Goal: Task Accomplishment & Management: Manage account settings

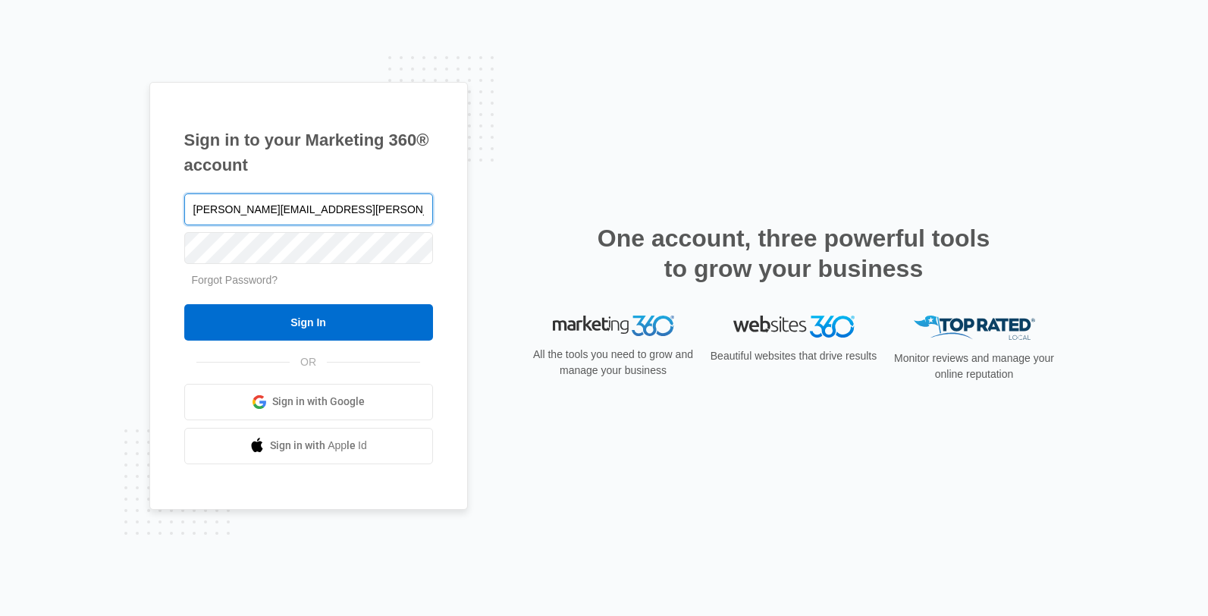
type input "[PERSON_NAME][EMAIL_ADDRESS][PERSON_NAME][DOMAIN_NAME]"
click at [184, 304] on input "Sign In" at bounding box center [308, 322] width 249 height 36
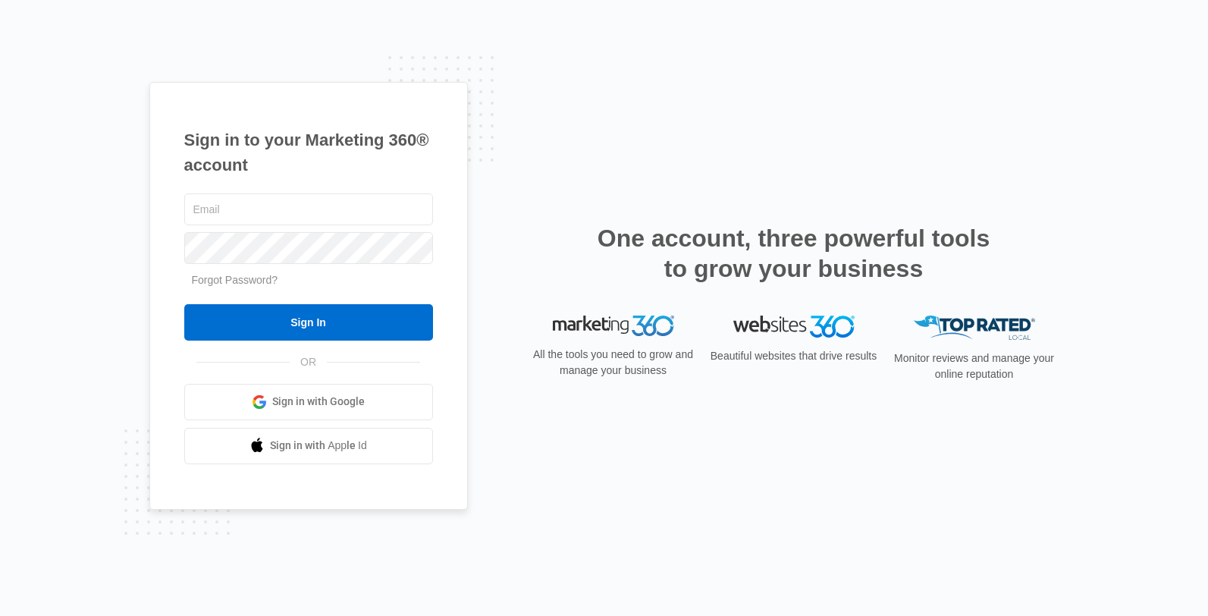
click at [363, 411] on link "Sign in with Google" at bounding box center [308, 402] width 249 height 36
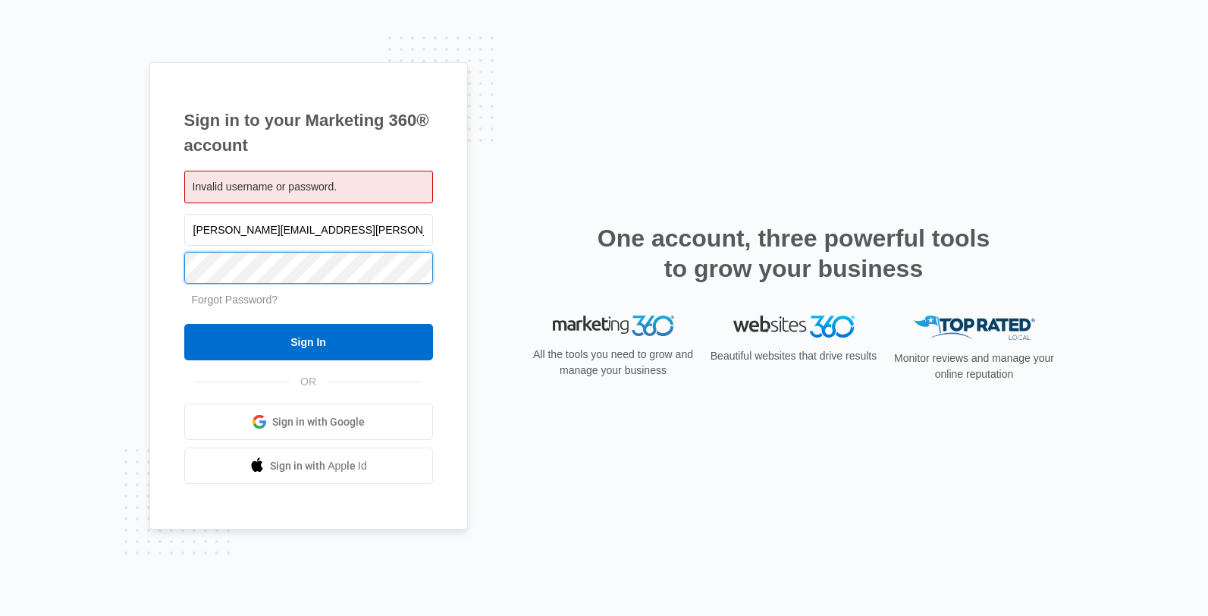
click at [184, 324] on input "Sign In" at bounding box center [308, 342] width 249 height 36
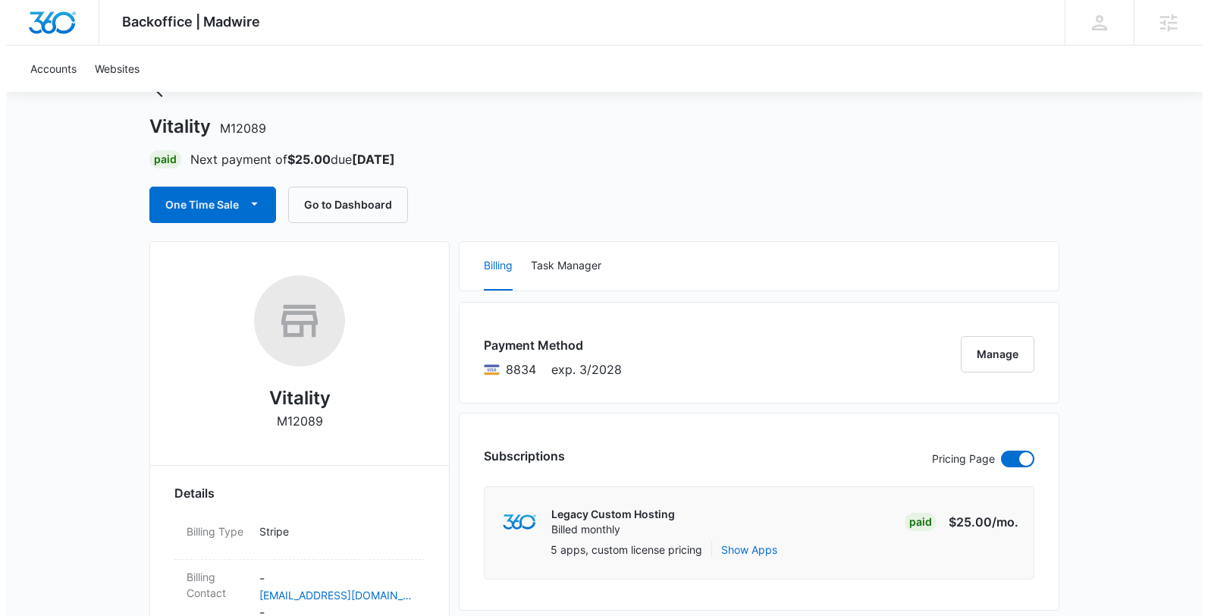
scroll to position [62, 0]
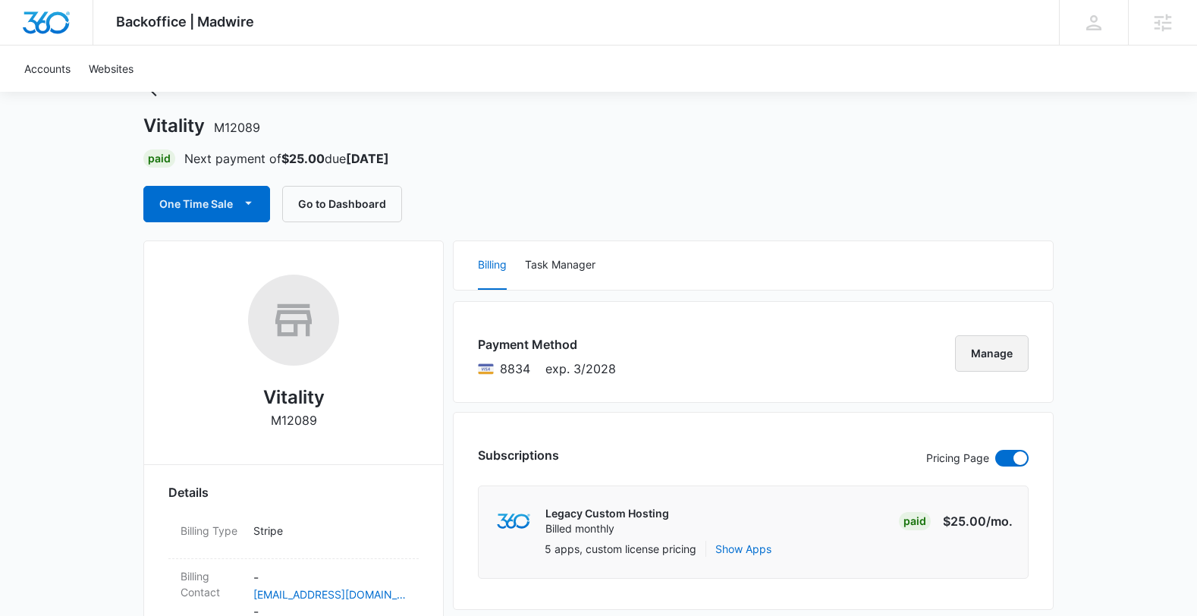
click at [998, 362] on button "Manage" at bounding box center [992, 353] width 74 height 36
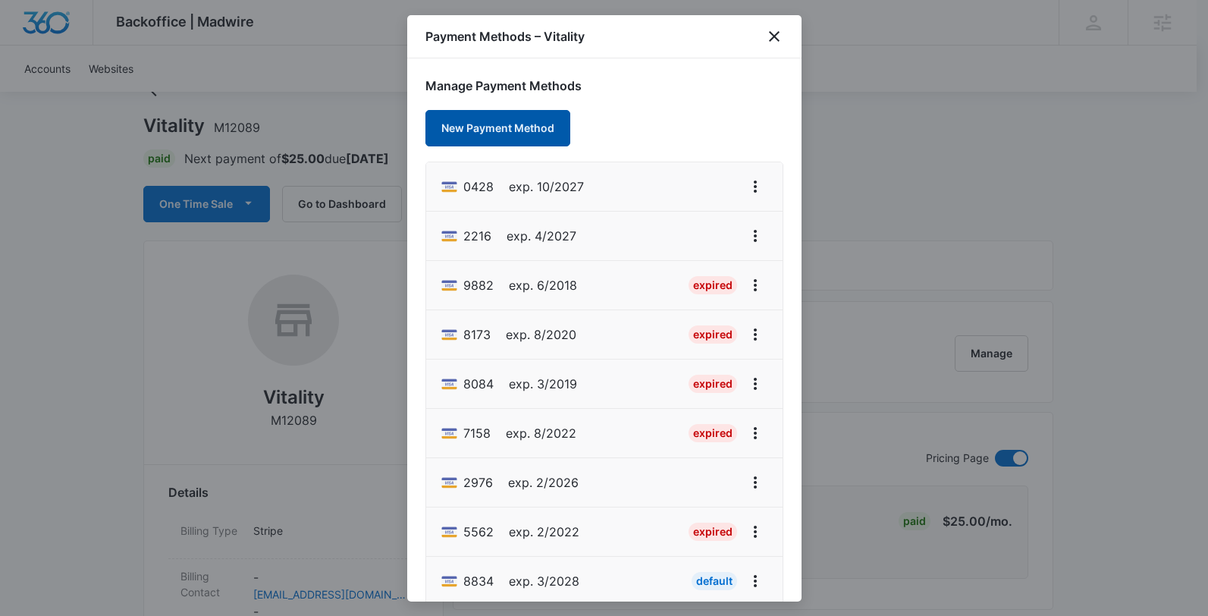
click at [517, 129] on button "New Payment Method" at bounding box center [498, 128] width 145 height 36
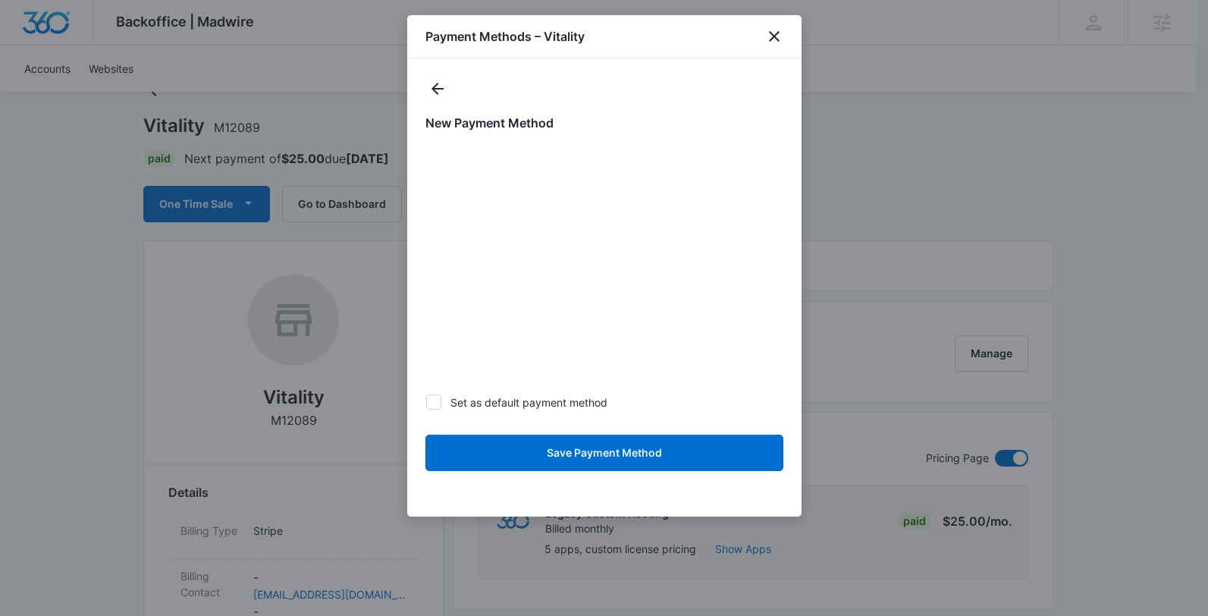
click at [434, 406] on icon at bounding box center [434, 402] width 14 height 14
click at [426, 403] on input "Set as default payment method" at bounding box center [426, 402] width 1 height 1
checkbox input "true"
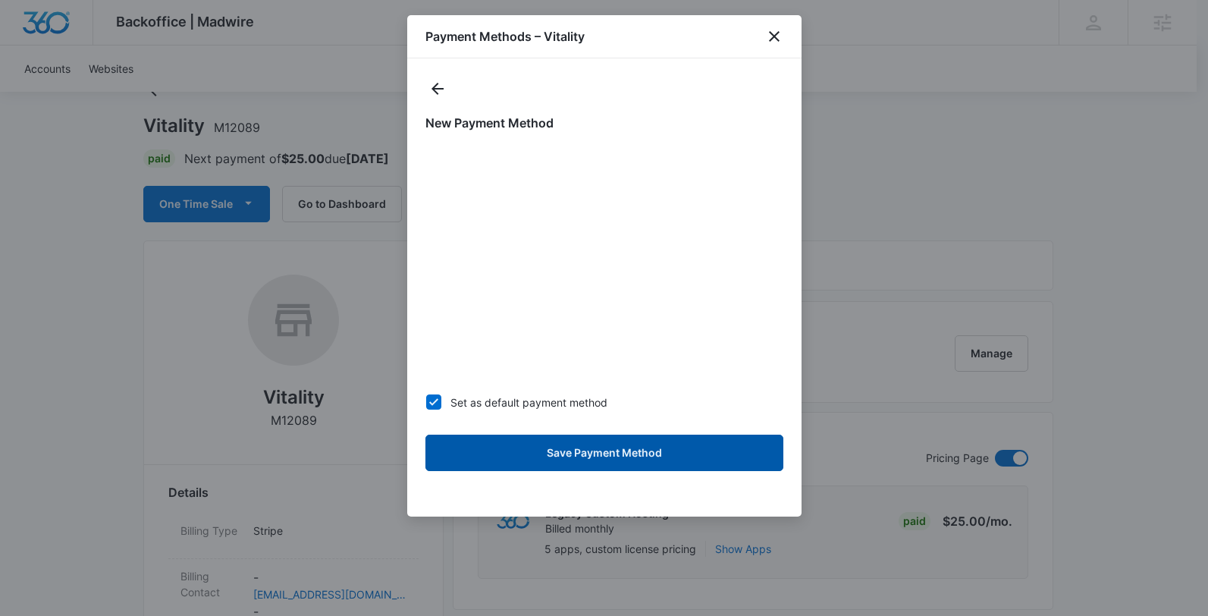
click at [678, 451] on button "Save Payment Method" at bounding box center [605, 453] width 358 height 36
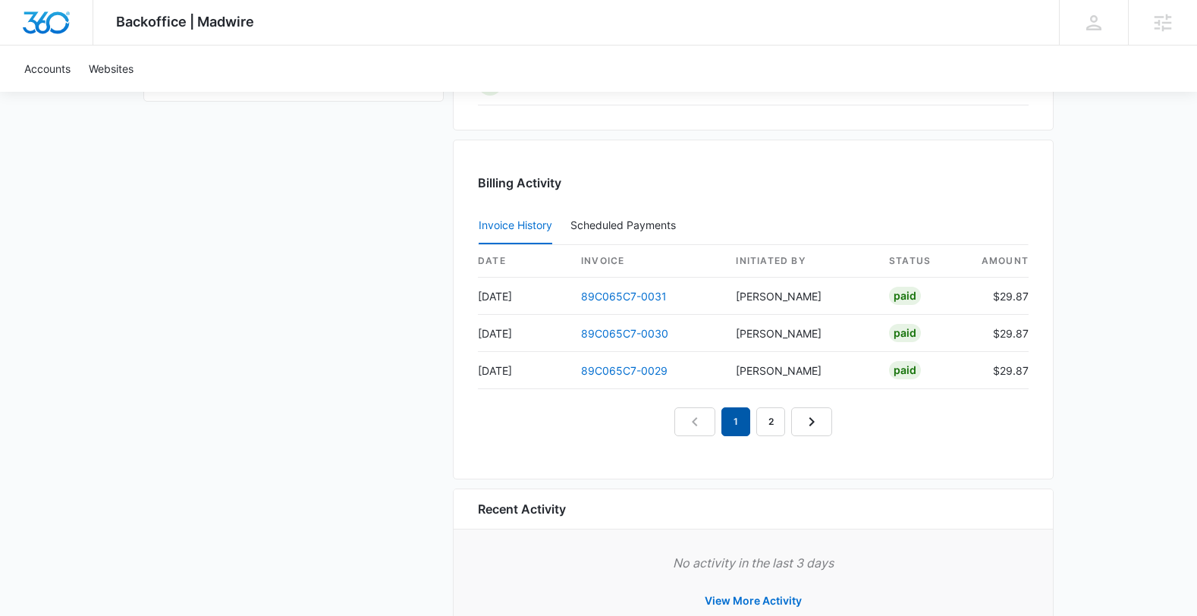
scroll to position [1447, 0]
